Goal: Transaction & Acquisition: Obtain resource

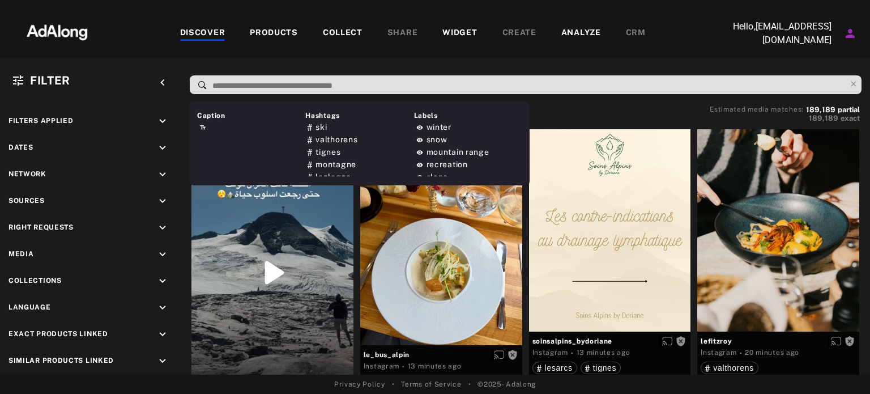
click at [374, 83] on input at bounding box center [528, 85] width 635 height 15
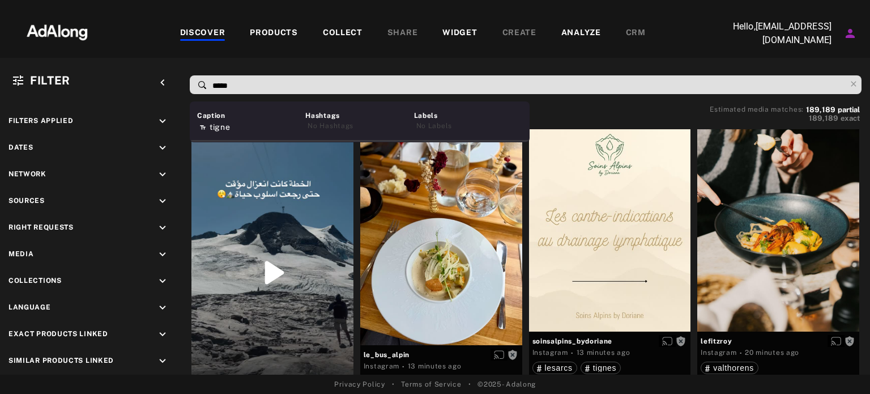
type input "******"
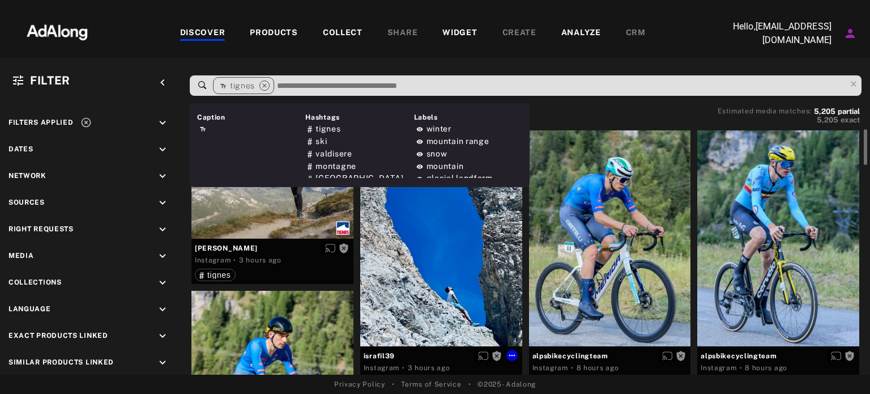
click at [458, 283] on div "Get rights" at bounding box center [441, 238] width 162 height 216
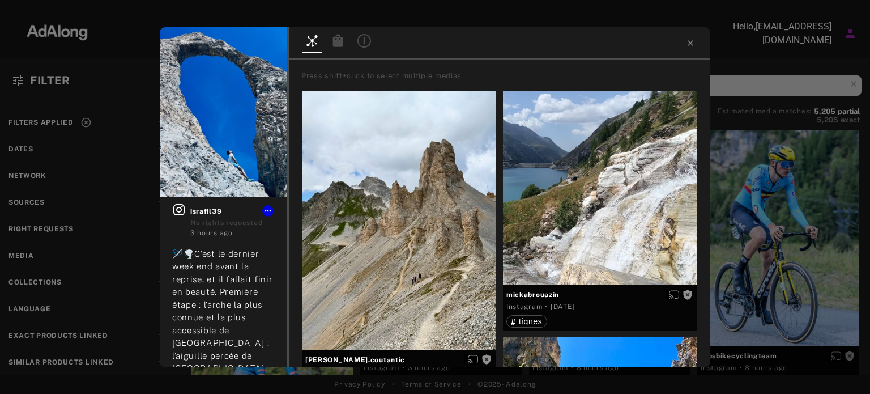
click at [42, 120] on div "Get rights israfil39 No rights requested 3 hours ago 🪡🌪️C’est le dernier week e…" at bounding box center [435, 197] width 870 height 394
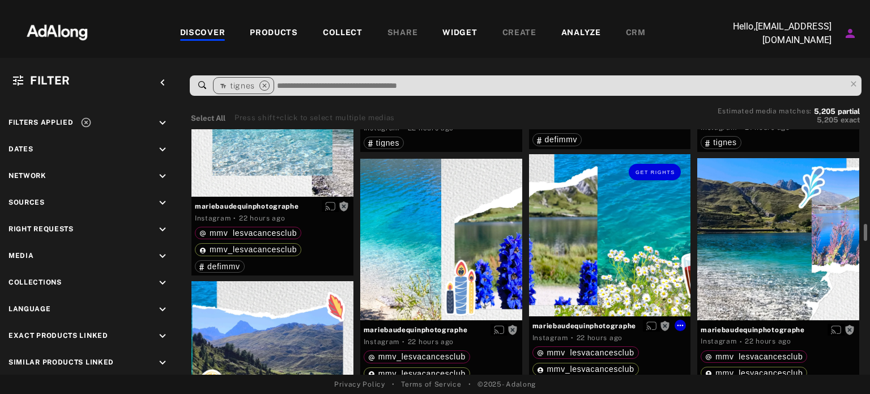
scroll to position [2114, 0]
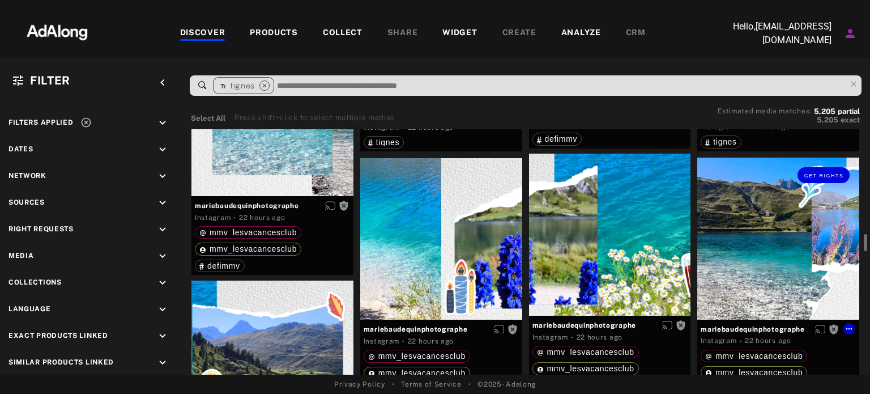
click at [802, 261] on div "Get rights" at bounding box center [778, 238] width 162 height 162
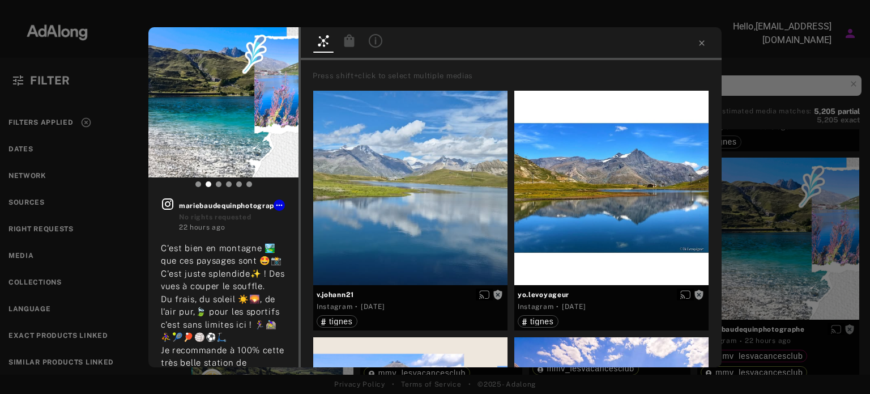
click at [47, 121] on div "Get rights mariebaudequinphotographe No rights requested 22 hours ago C'est bie…" at bounding box center [435, 197] width 870 height 394
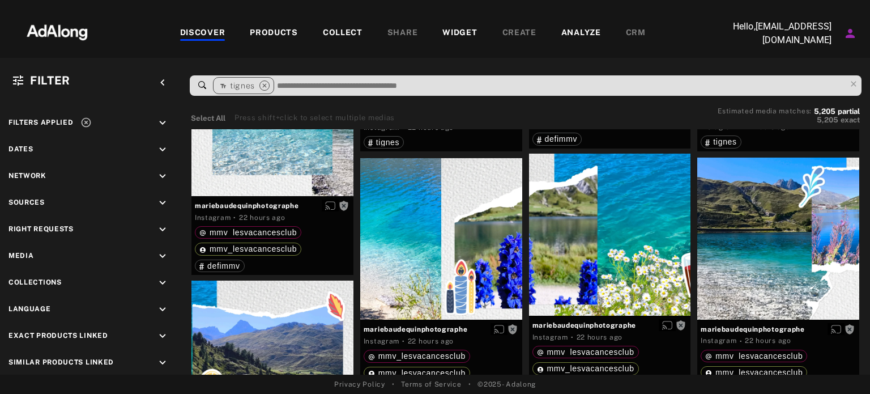
click at [47, 121] on span "Filters applied" at bounding box center [40, 122] width 65 height 8
click at [88, 124] on icon at bounding box center [86, 123] width 10 height 10
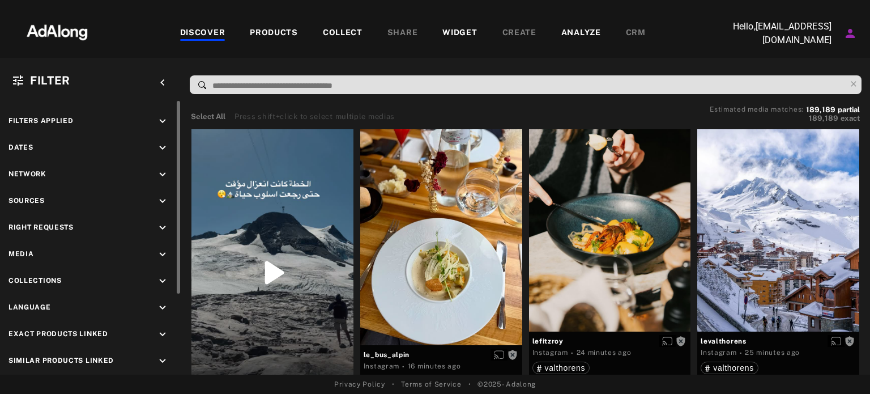
click at [166, 228] on icon "keyboard_arrow_down" at bounding box center [162, 228] width 12 height 12
click at [50, 254] on div "Agreed" at bounding box center [101, 254] width 144 height 12
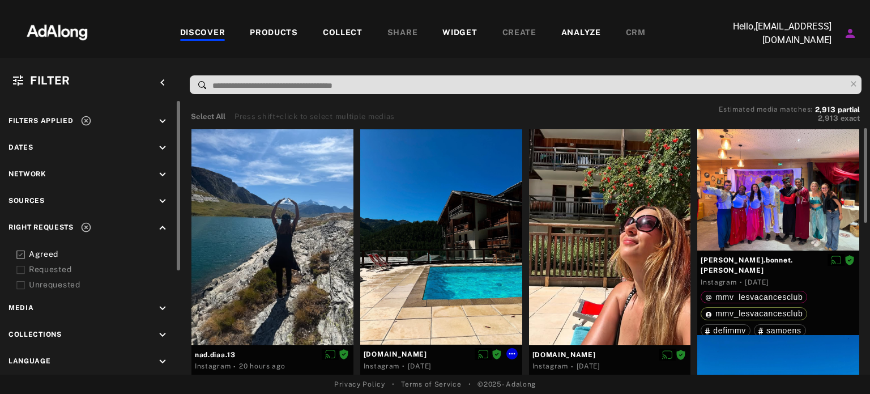
click at [451, 236] on div at bounding box center [441, 237] width 162 height 216
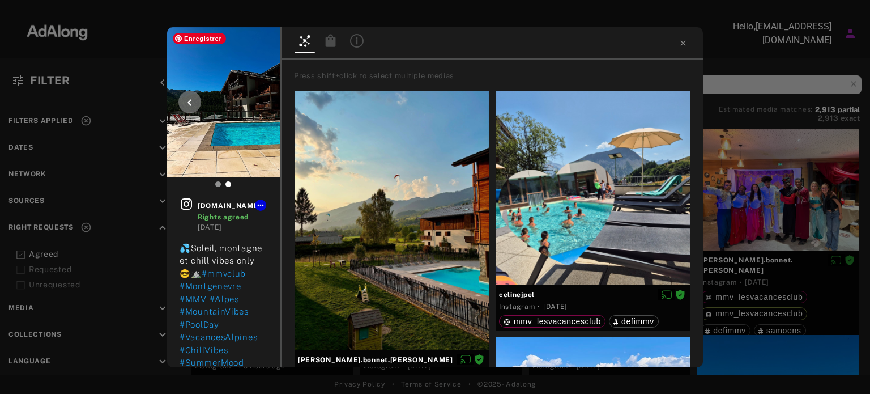
click at [245, 120] on img at bounding box center [223, 102] width 113 height 150
click at [18, 255] on div "[DOMAIN_NAME] Rights agreed [DATE] 💦Soleil, montagne et chill vibes only 😎⛰️ #m…" at bounding box center [435, 197] width 870 height 394
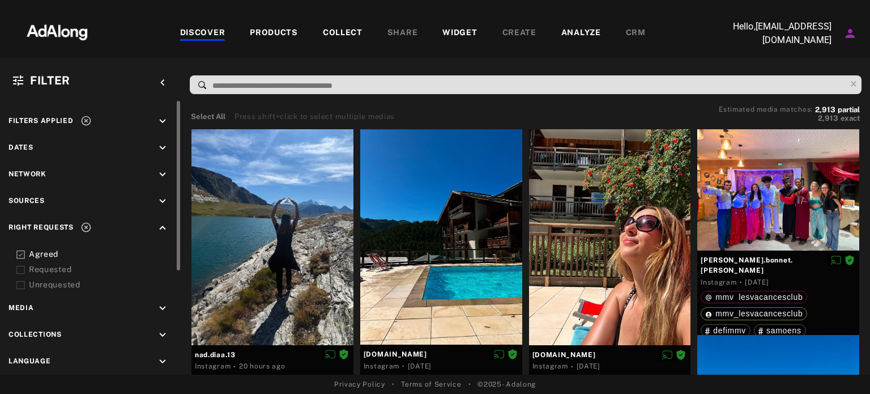
click at [18, 255] on icon at bounding box center [20, 254] width 8 height 8
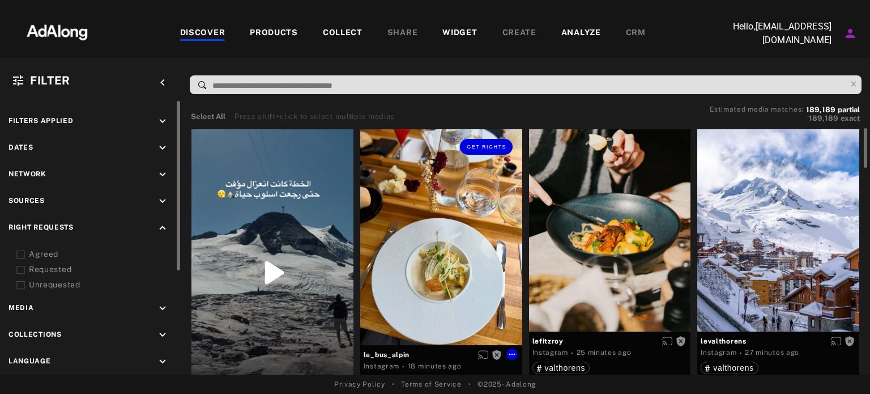
click at [453, 215] on div "Get rights" at bounding box center [441, 237] width 162 height 216
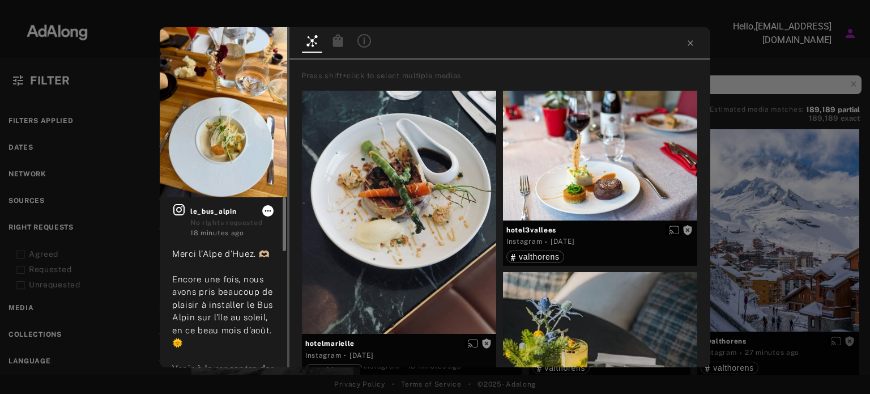
click at [265, 209] on icon at bounding box center [267, 210] width 9 height 9
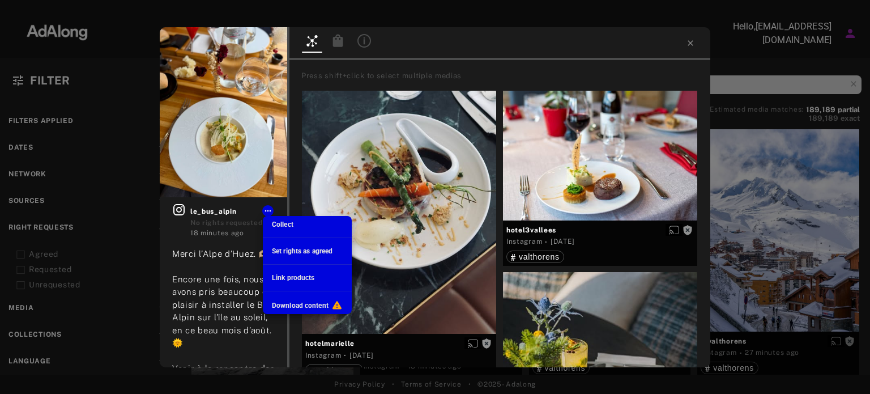
click at [258, 59] on div at bounding box center [435, 197] width 870 height 394
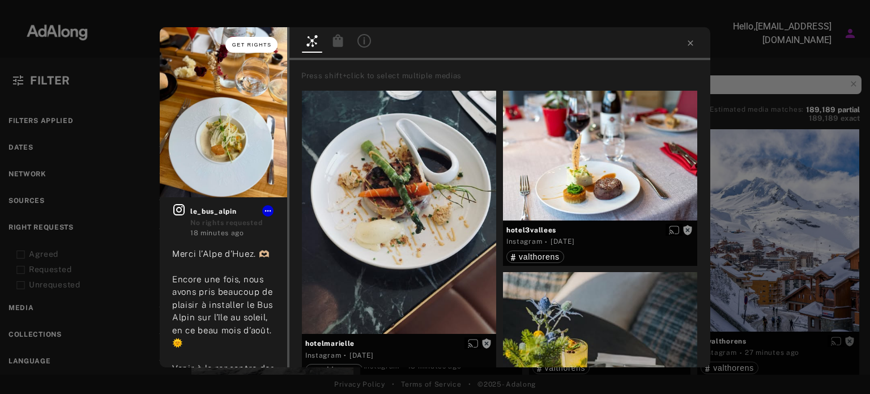
click at [245, 42] on span "Get rights" at bounding box center [252, 45] width 40 height 6
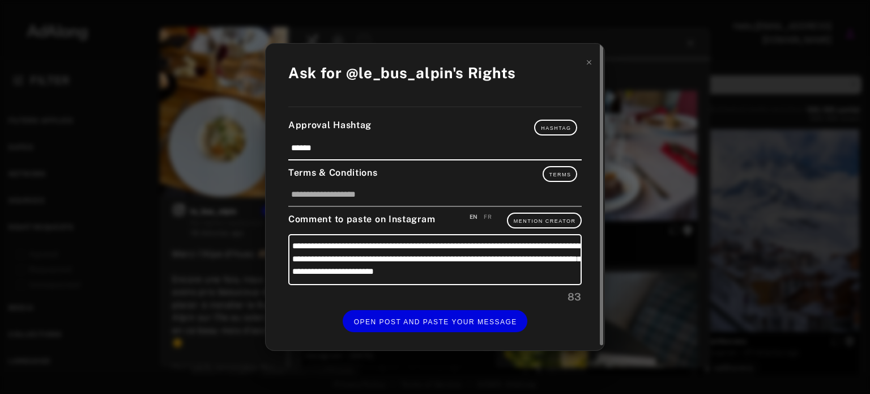
click at [491, 217] on div "FR" at bounding box center [488, 216] width 8 height 8
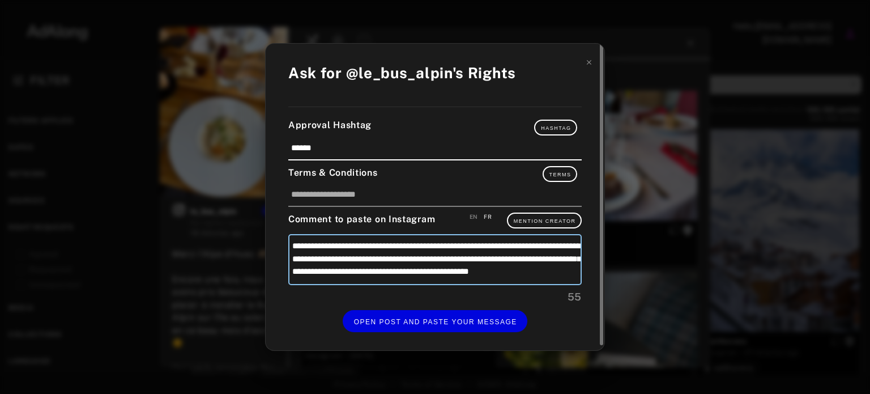
scroll to position [11, 0]
click at [560, 172] on button "Terms" at bounding box center [560, 174] width 35 height 16
type textarea "**********"
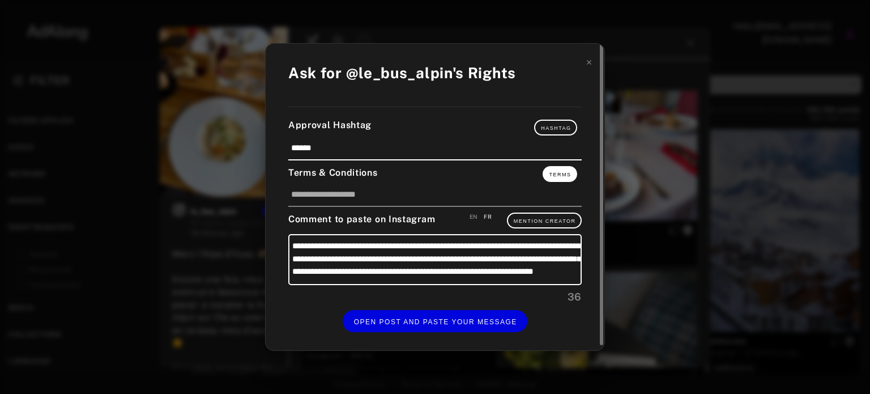
click at [553, 175] on span "Terms" at bounding box center [561, 175] width 22 height 6
type textarea "**********"
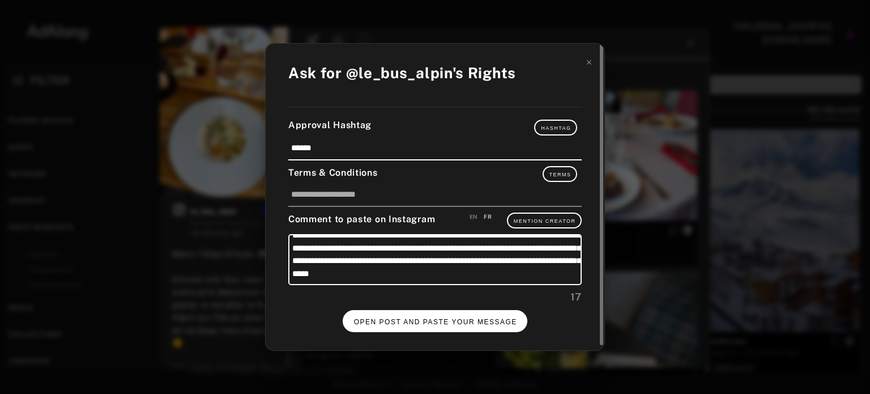
click at [426, 318] on span "OPEN POST AND PASTE YOUR MESSAGE" at bounding box center [435, 322] width 163 height 8
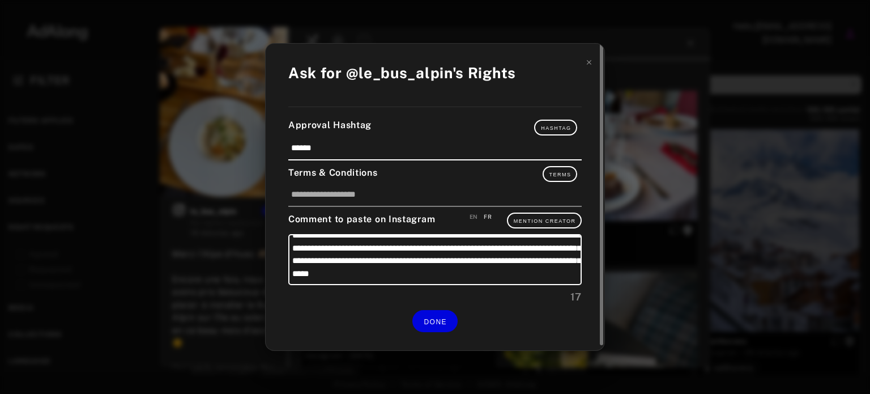
scroll to position [23, 0]
drag, startPoint x: 546, startPoint y: 262, endPoint x: 544, endPoint y: 274, distance: 12.0
click at [544, 274] on textarea "**********" at bounding box center [434, 259] width 293 height 51
type textarea "**********"
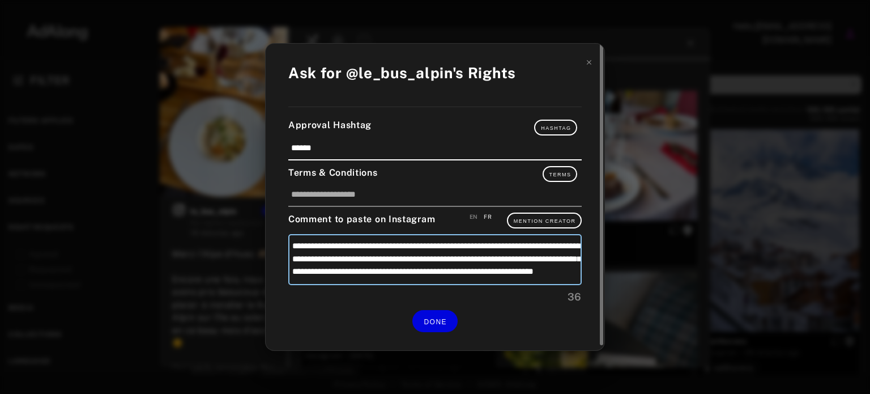
scroll to position [11, 0]
type textarea "**********"
click at [559, 174] on span "Terms" at bounding box center [561, 175] width 22 height 6
type textarea "**********"
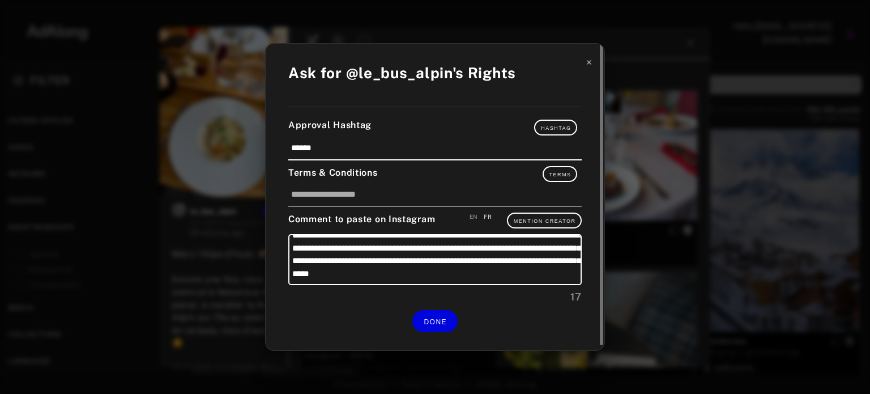
click at [590, 62] on icon at bounding box center [589, 62] width 8 height 8
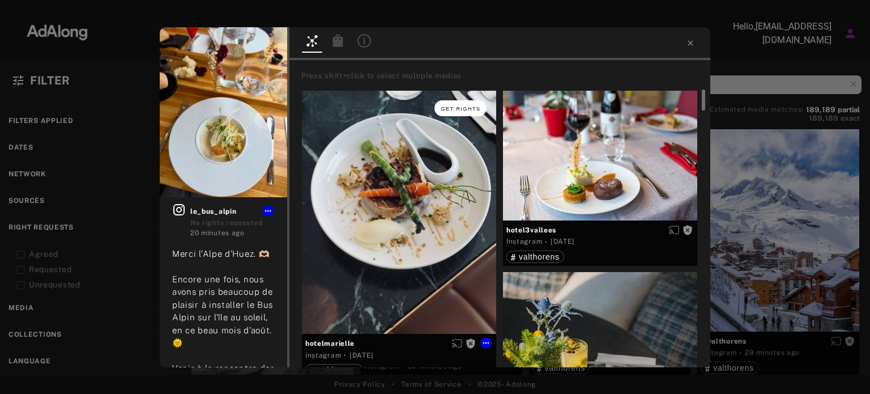
click at [462, 107] on span "Get rights" at bounding box center [461, 109] width 40 height 6
